Goal: Task Accomplishment & Management: Manage account settings

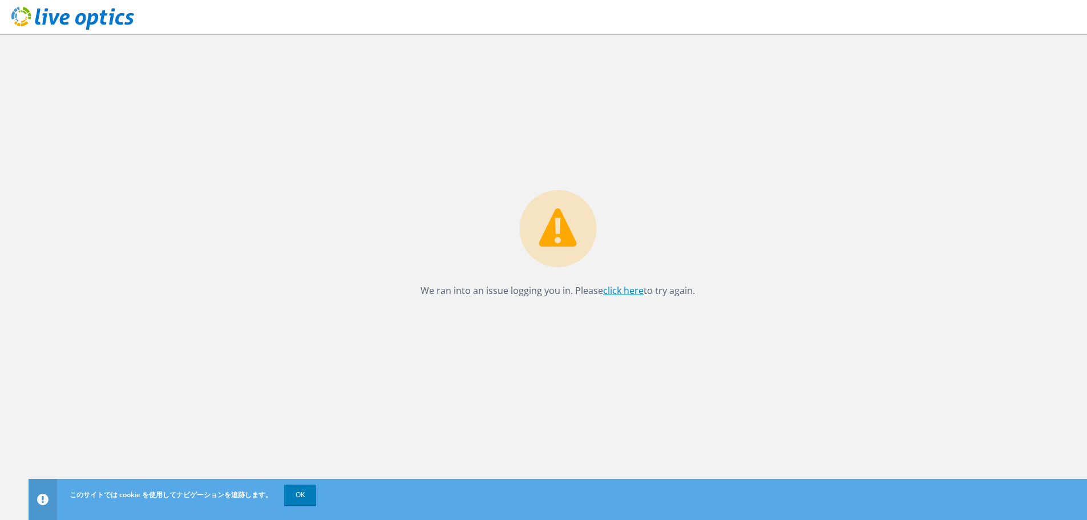
click at [627, 291] on link "click here" at bounding box center [623, 290] width 40 height 13
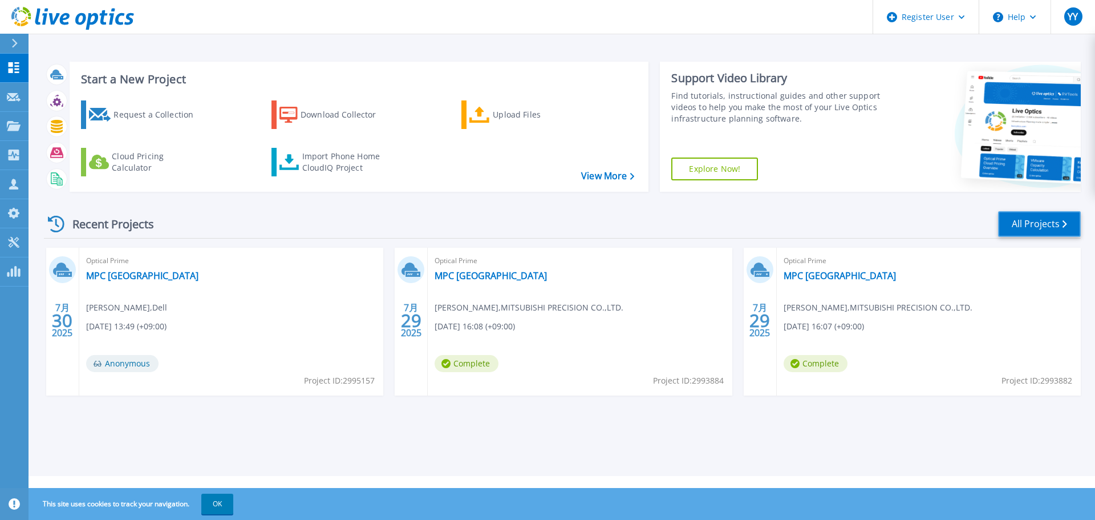
click at [1020, 223] on link "All Projects" at bounding box center [1039, 224] width 83 height 26
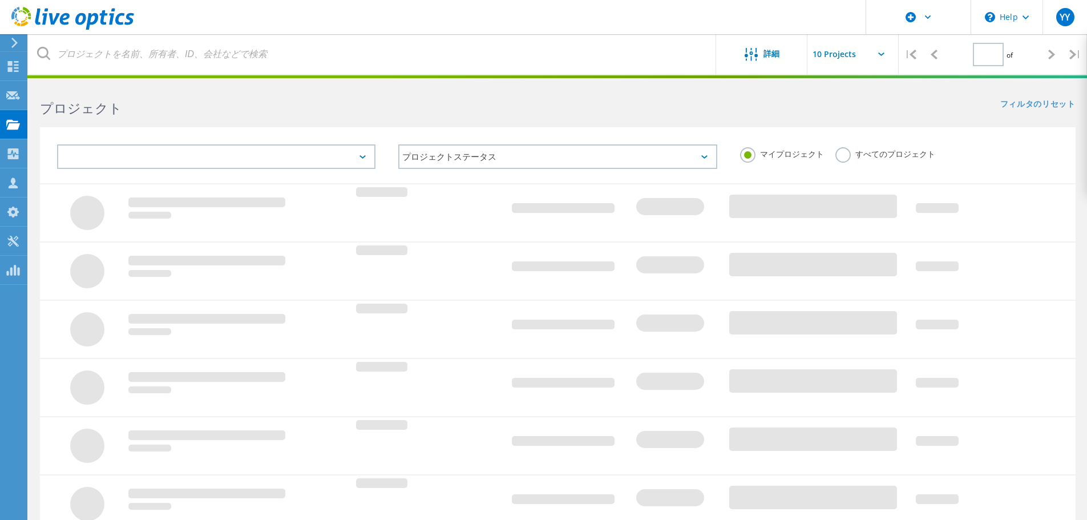
type input "1"
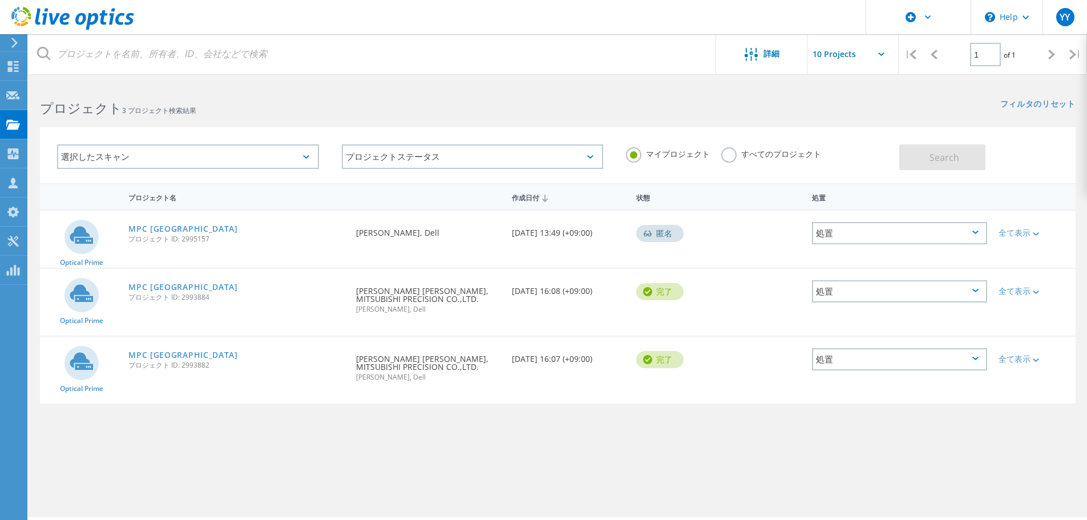
click at [943, 232] on div "処置" at bounding box center [899, 233] width 175 height 22
click at [880, 264] on div "削除" at bounding box center [899, 260] width 173 height 18
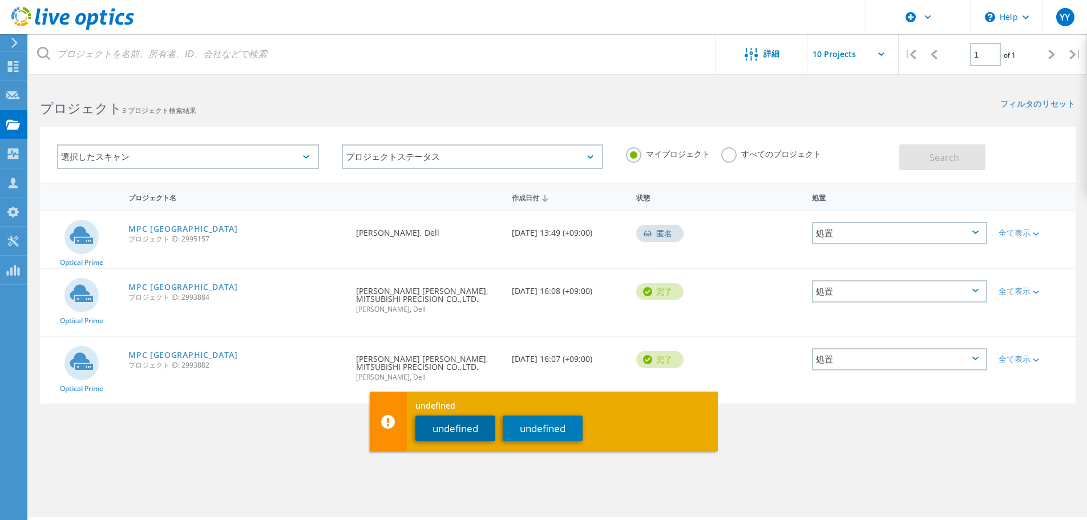
click at [467, 433] on button "undefined" at bounding box center [455, 428] width 80 height 26
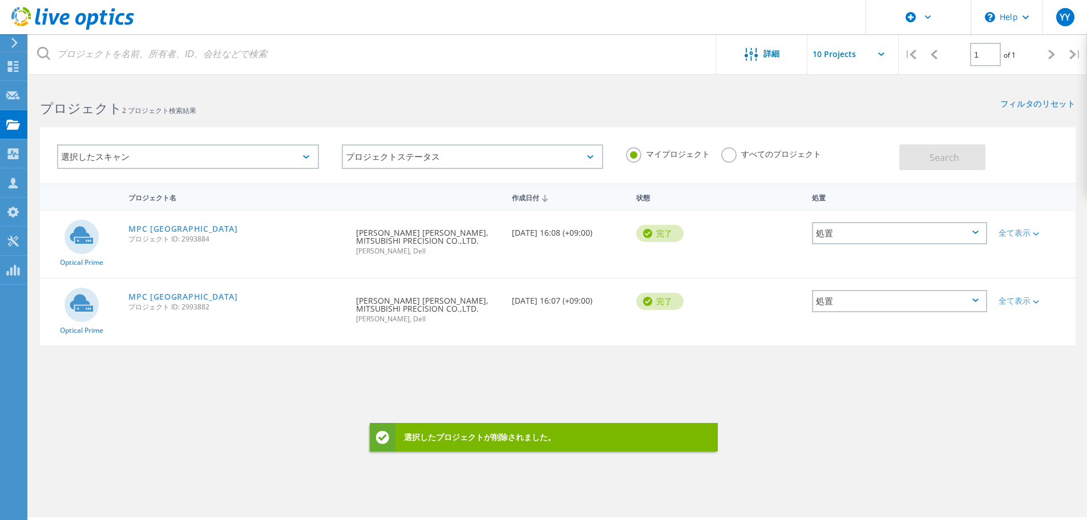
click at [296, 381] on div "プロジェクト名 作成日付 状態 処置 Optical Prime MPC Osaka プロジェクト ID: 2993884 要求者 浩一郎 勝岡, MITSU…" at bounding box center [557, 331] width 1035 height 297
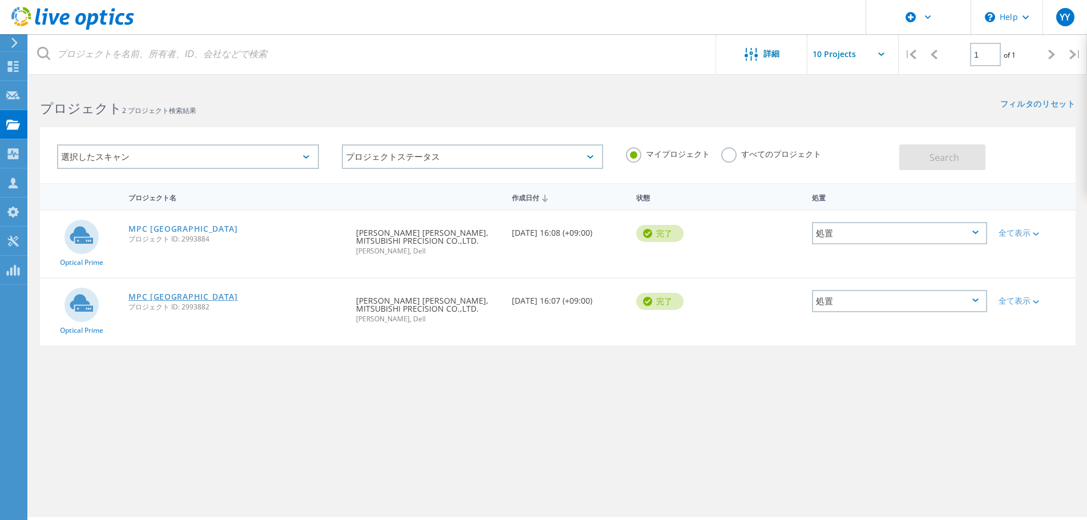
click at [152, 299] on link "MPC [GEOGRAPHIC_DATA]" at bounding box center [183, 297] width 110 height 8
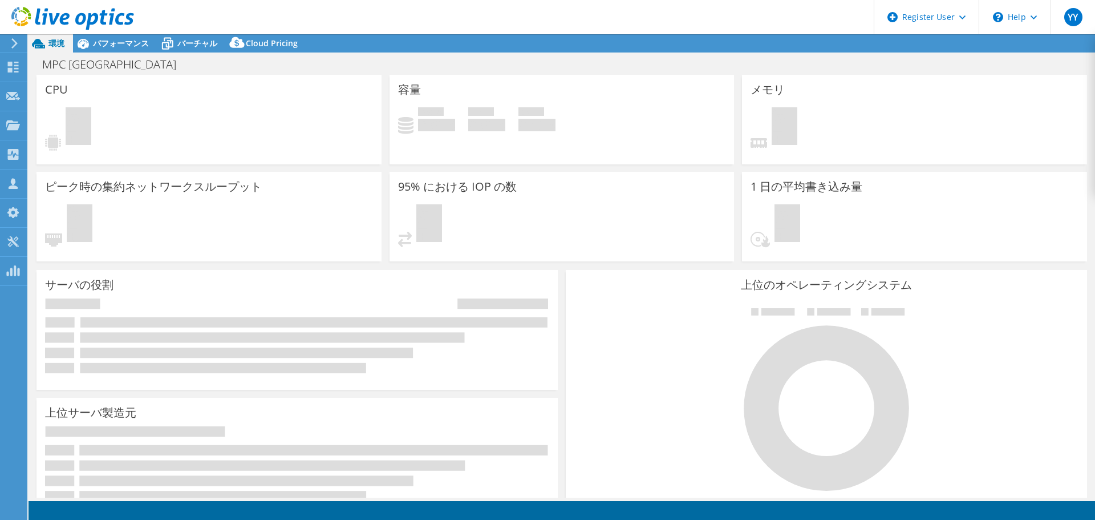
select select "[GEOGRAPHIC_DATA]"
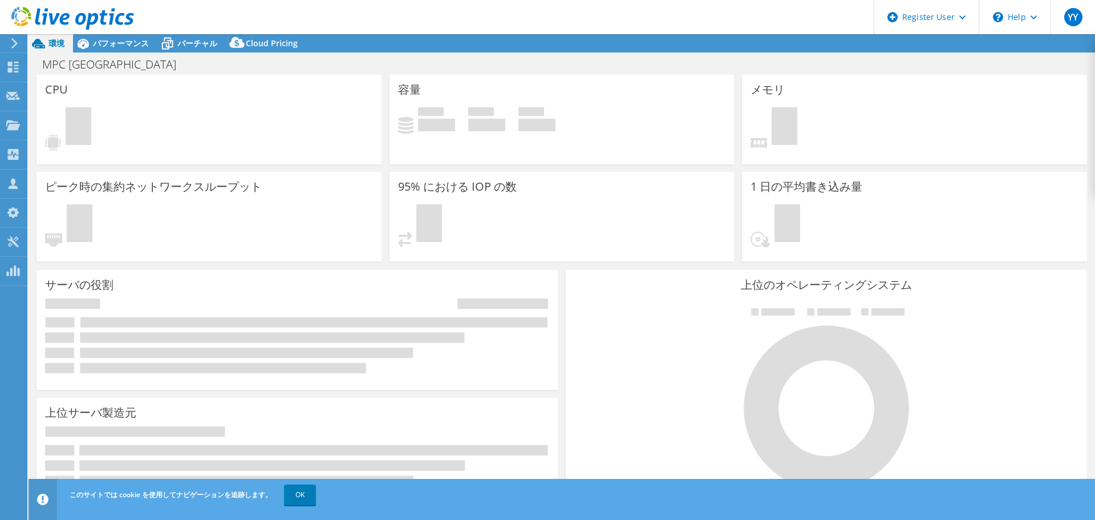
select select "[GEOGRAPHIC_DATA]"
select select "JPY"
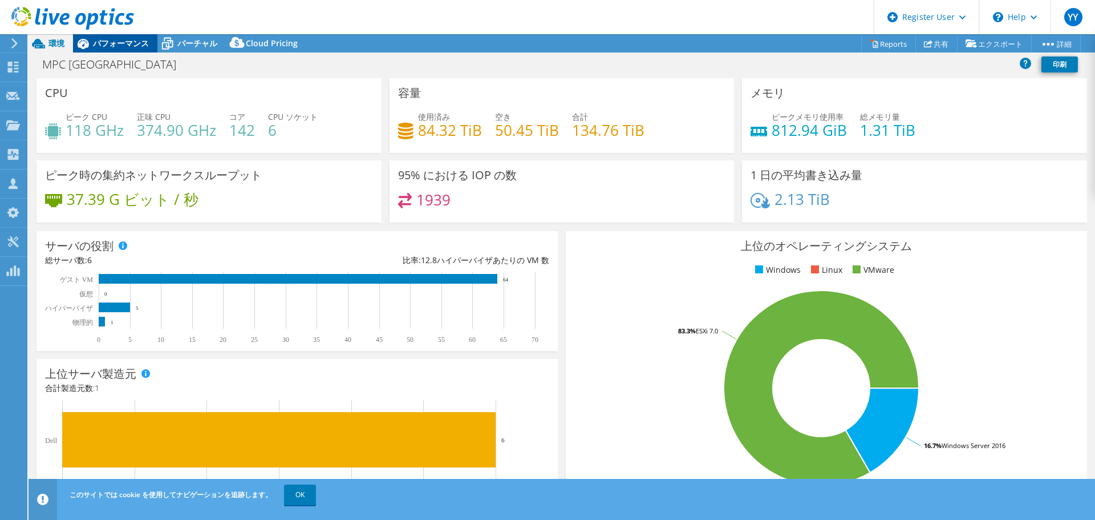
click at [129, 46] on span "パフォーマンス" at bounding box center [121, 43] width 56 height 11
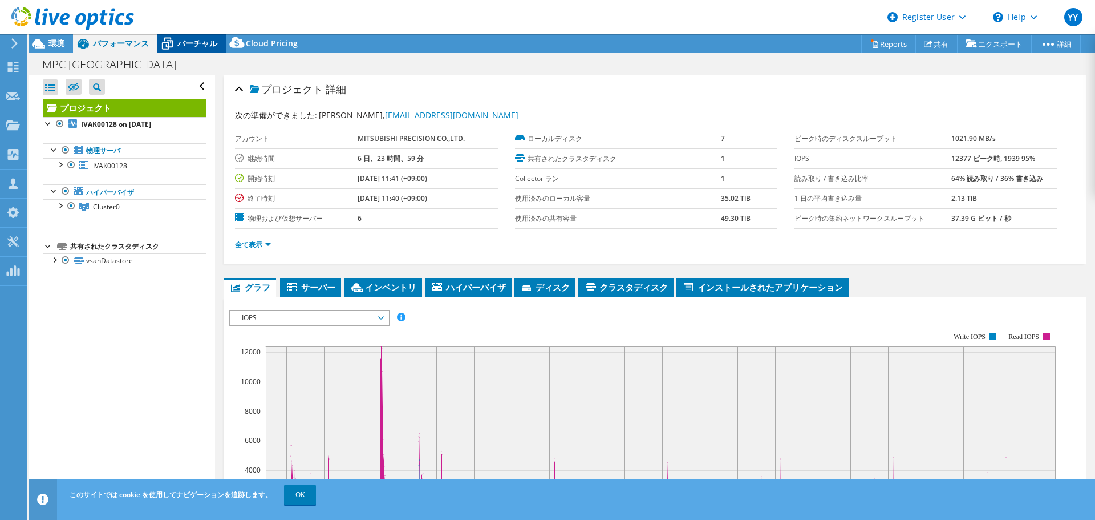
click at [184, 44] on span "バーチャル" at bounding box center [197, 43] width 40 height 11
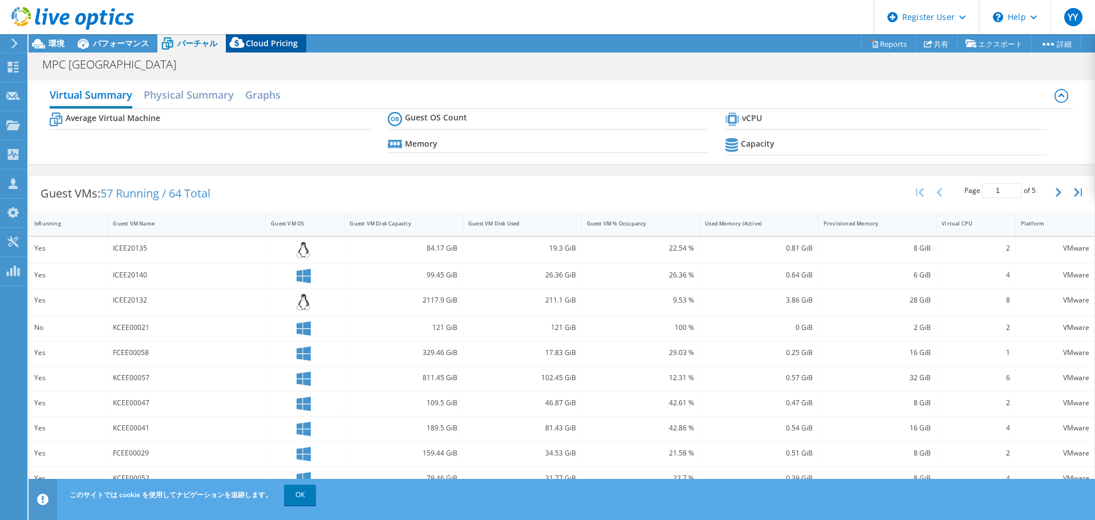
click at [267, 44] on span "Cloud Pricing" at bounding box center [272, 43] width 52 height 11
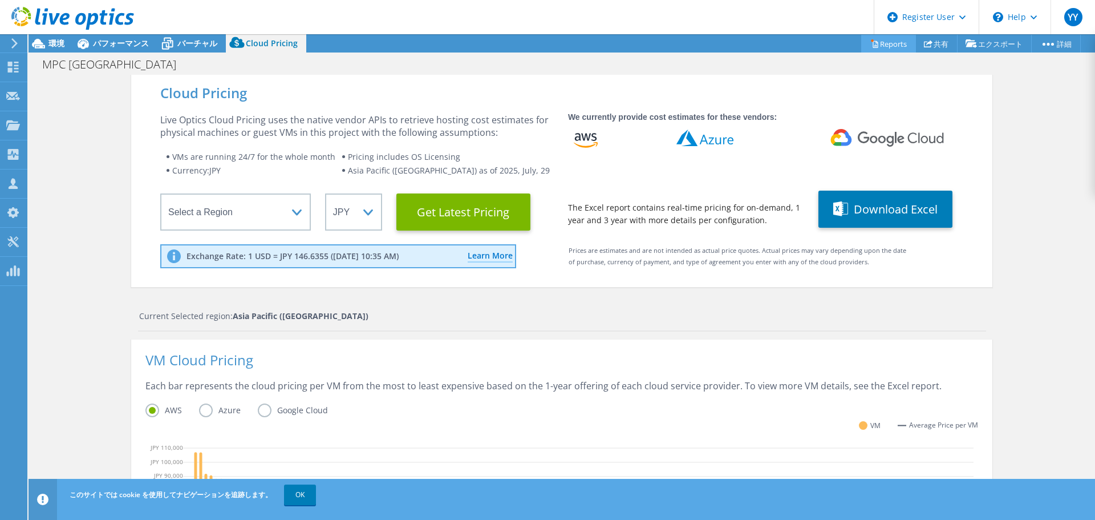
click at [872, 42] on link "Reports" at bounding box center [888, 44] width 55 height 18
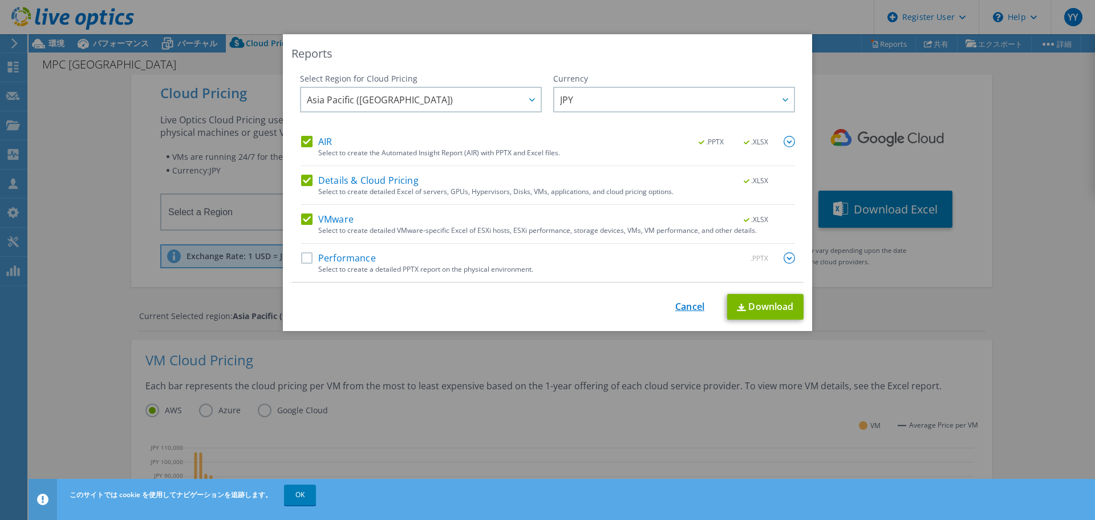
click at [681, 311] on link "Cancel" at bounding box center [689, 306] width 29 height 11
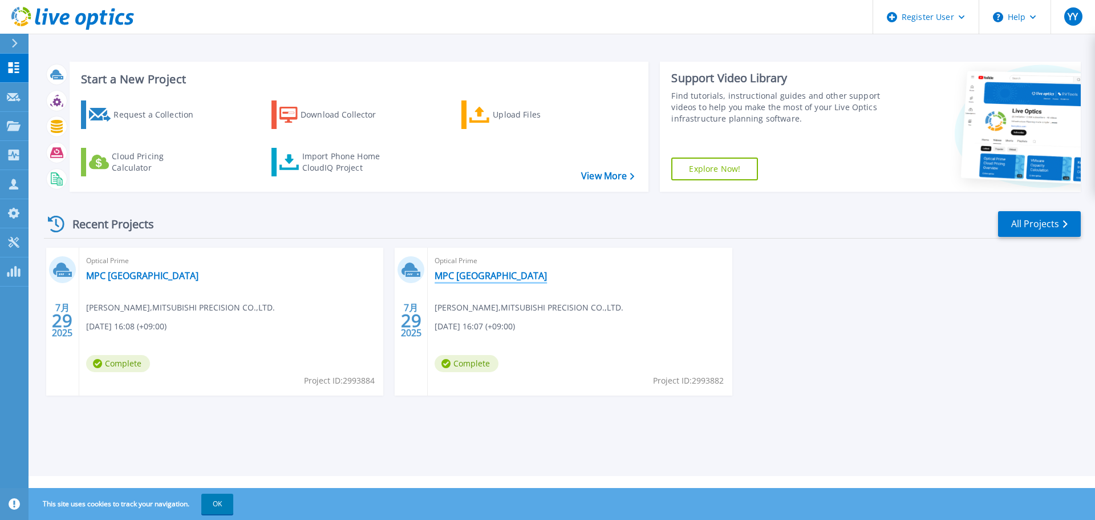
click at [467, 276] on link "MPC [GEOGRAPHIC_DATA]" at bounding box center [491, 275] width 112 height 11
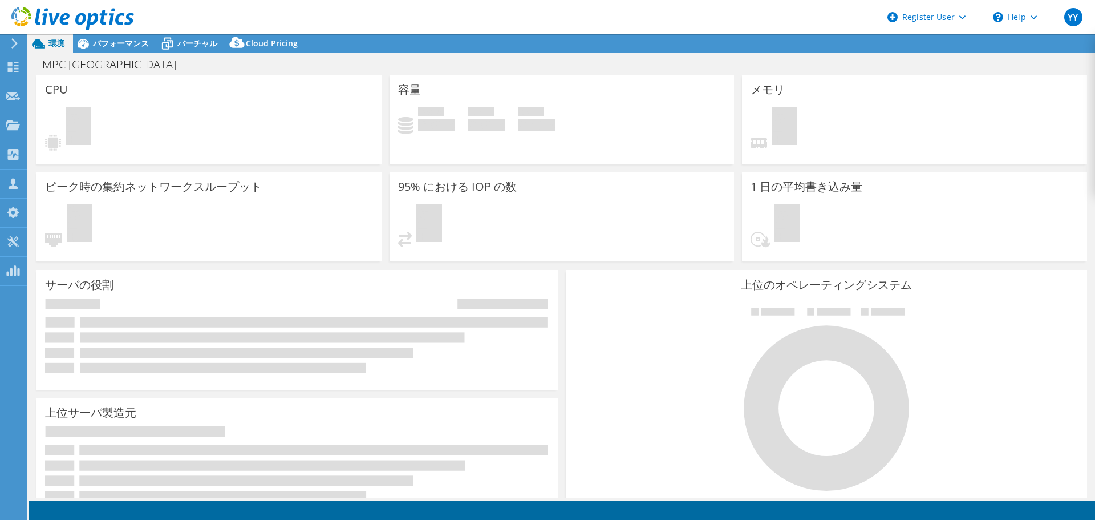
select select "[GEOGRAPHIC_DATA]"
select select "JPY"
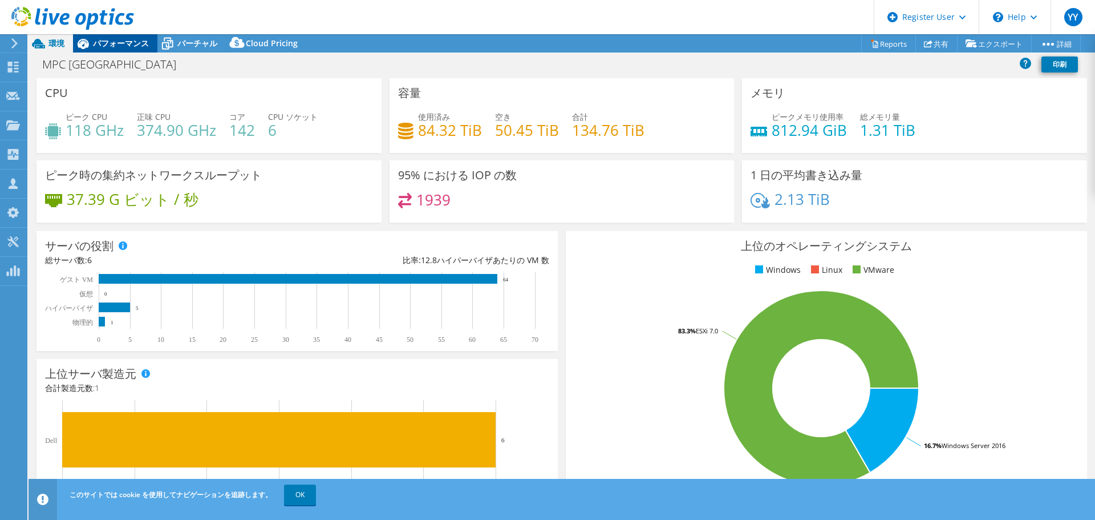
click at [114, 43] on span "パフォーマンス" at bounding box center [121, 43] width 56 height 11
